Goal: Information Seeking & Learning: Learn about a topic

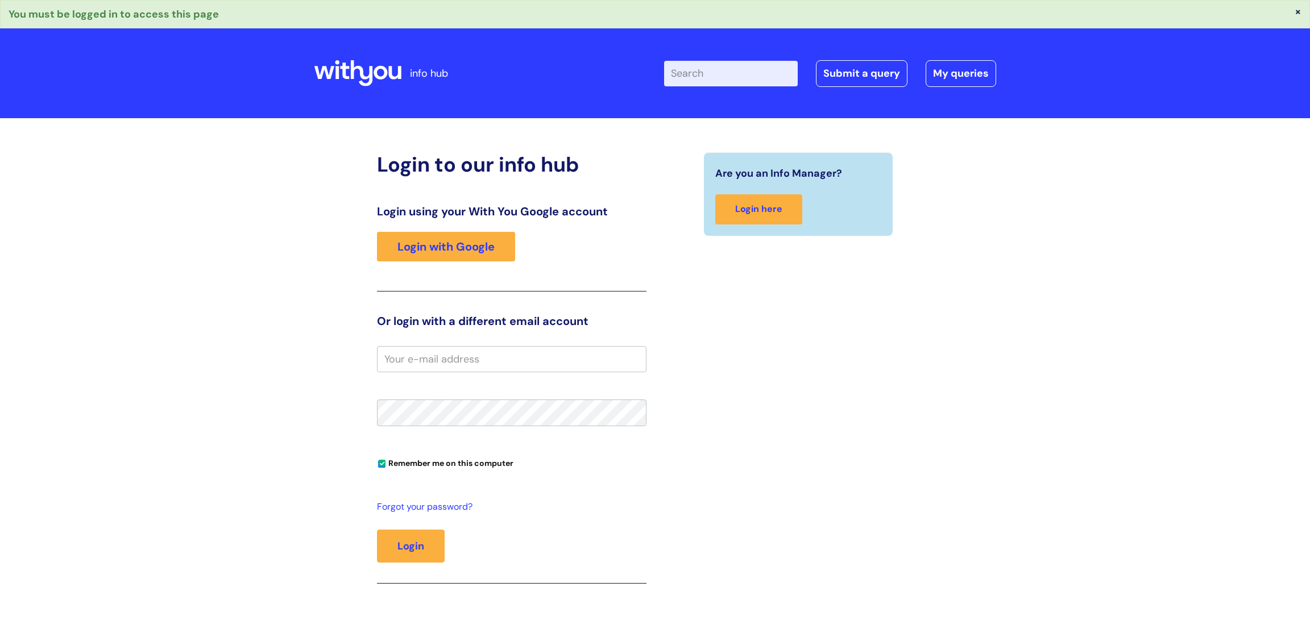
click at [771, 74] on input "Enter your search term here..." at bounding box center [731, 73] width 134 height 25
click at [479, 239] on link "Login with Google" at bounding box center [446, 247] width 138 height 30
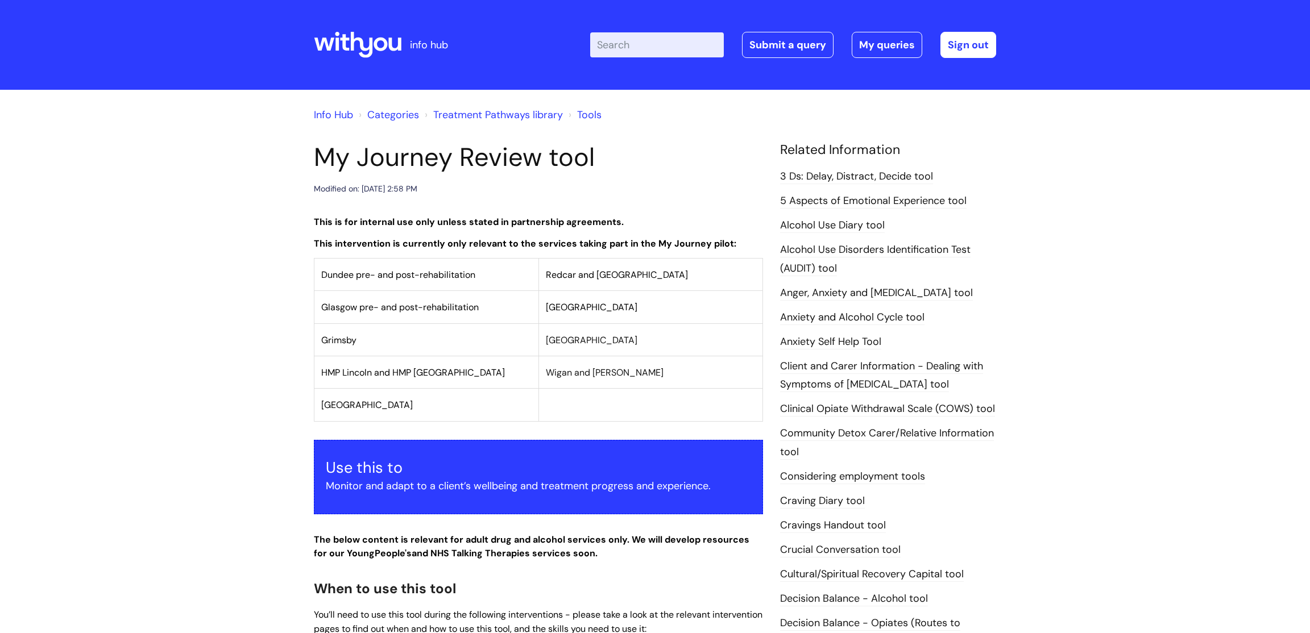
click at [672, 47] on input "Enter your search term here..." at bounding box center [657, 44] width 134 height 25
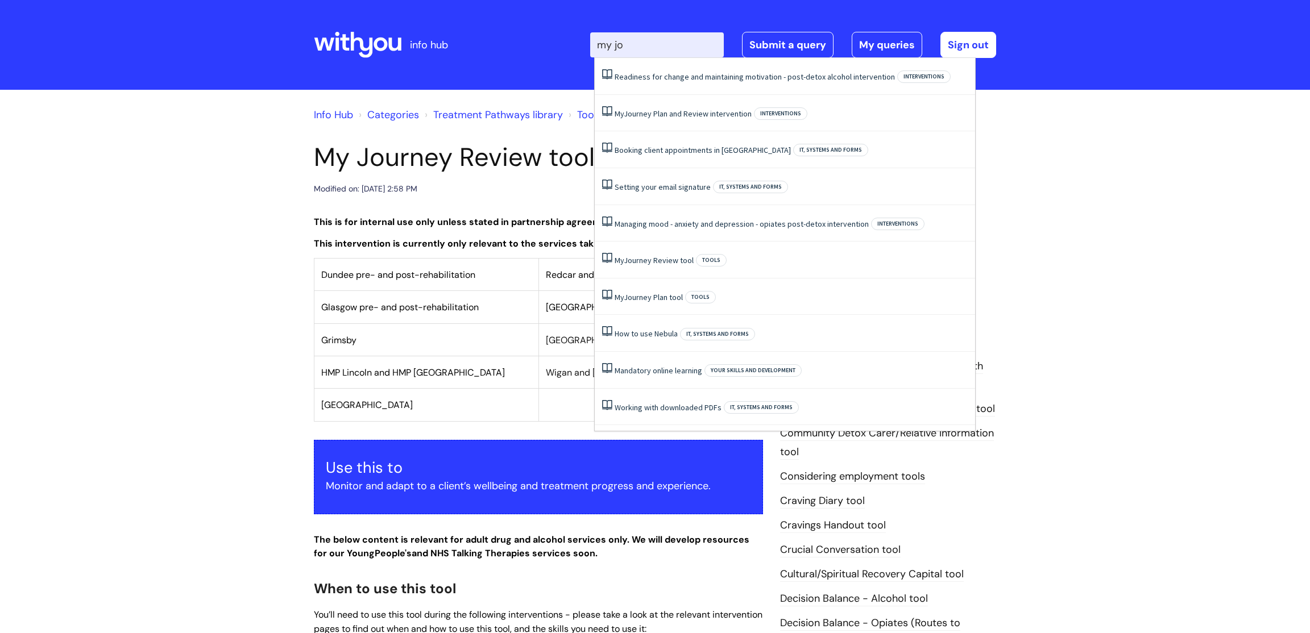
type input "my jou"
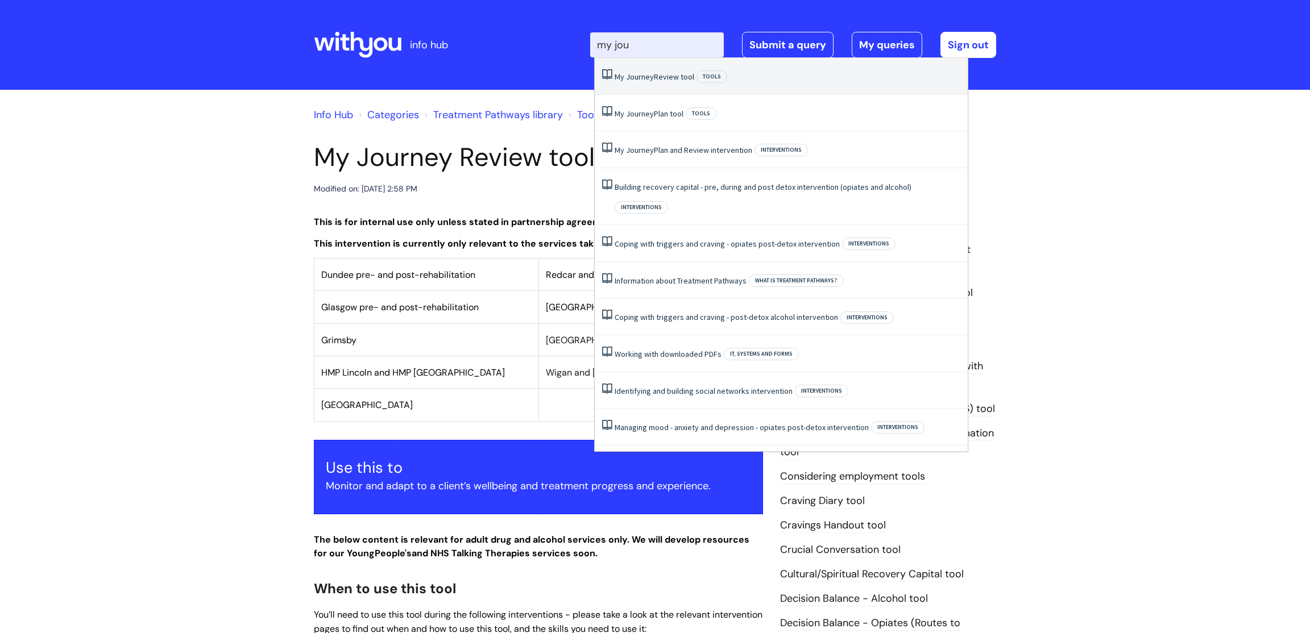
click at [635, 81] on span "Journey" at bounding box center [640, 77] width 28 height 10
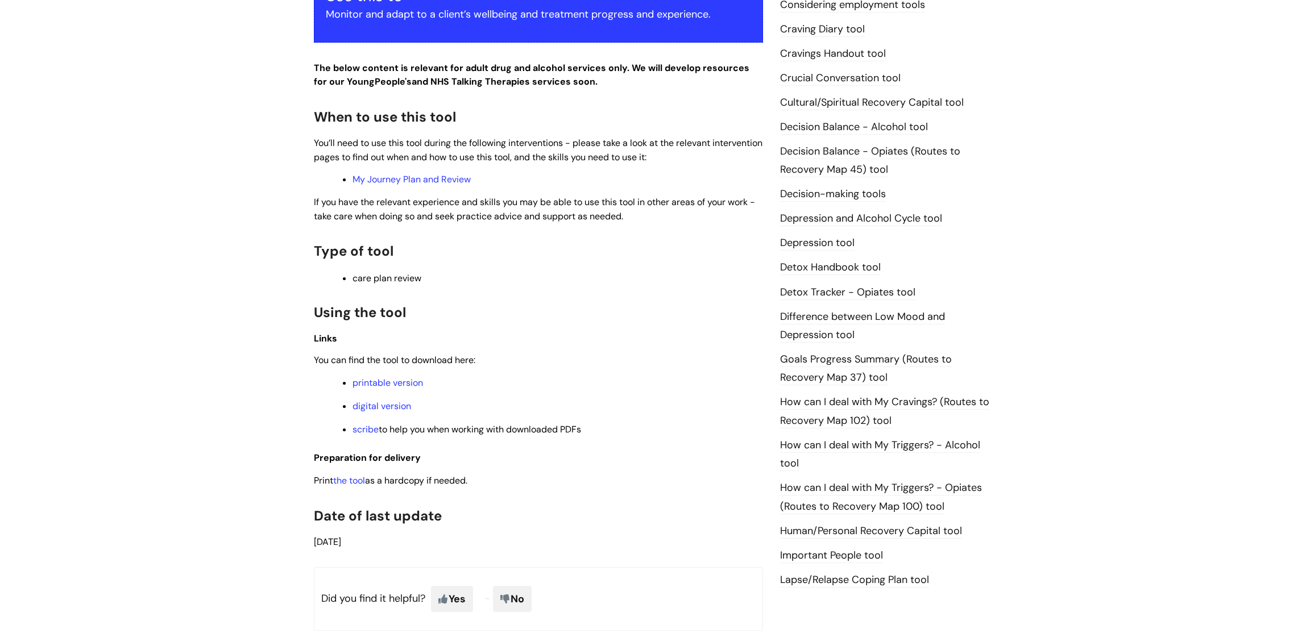
scroll to position [474, 0]
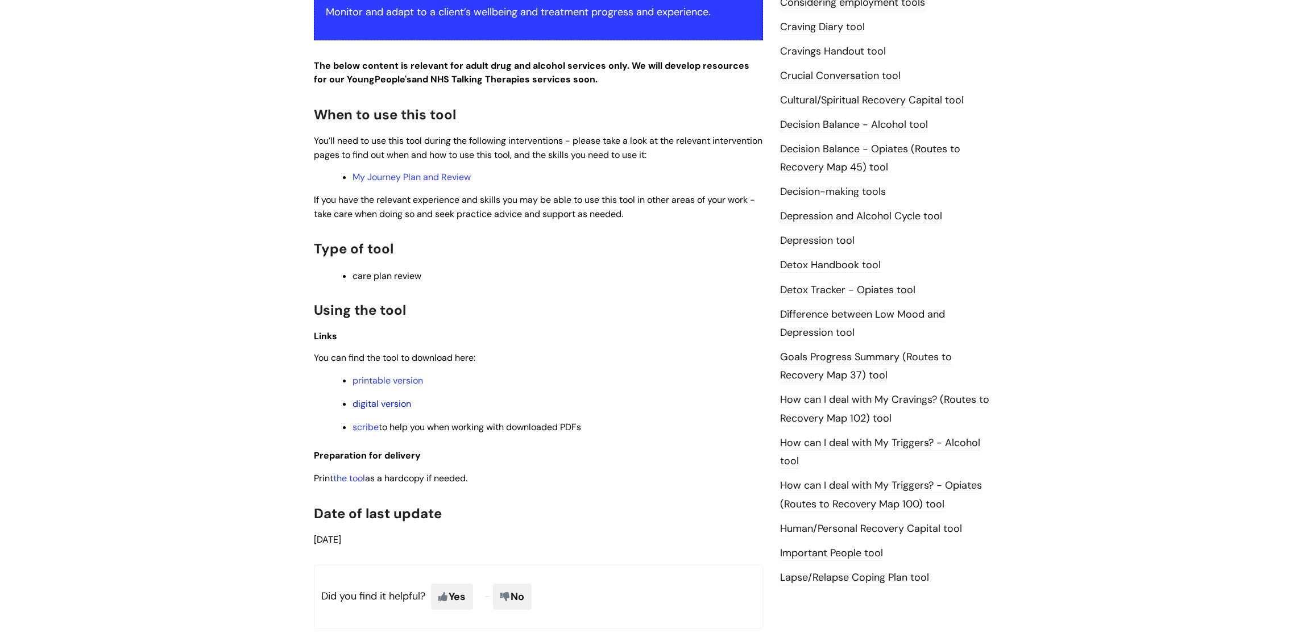
click at [402, 410] on link "digital version" at bounding box center [381, 404] width 59 height 12
